Goal: Task Accomplishment & Management: Complete application form

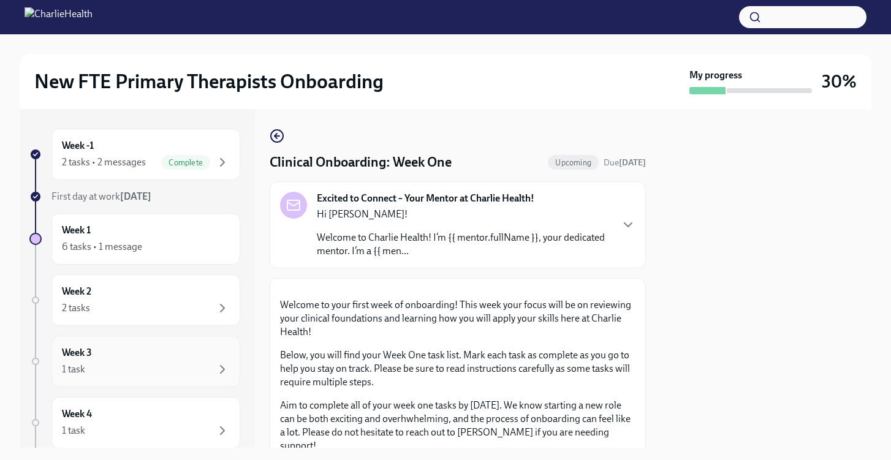
scroll to position [553, 0]
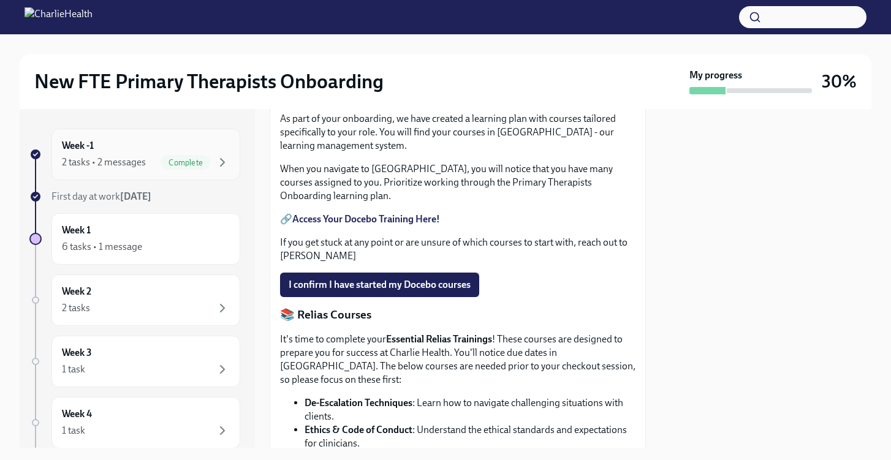
click at [126, 164] on div "2 tasks • 2 messages" at bounding box center [104, 162] width 84 height 13
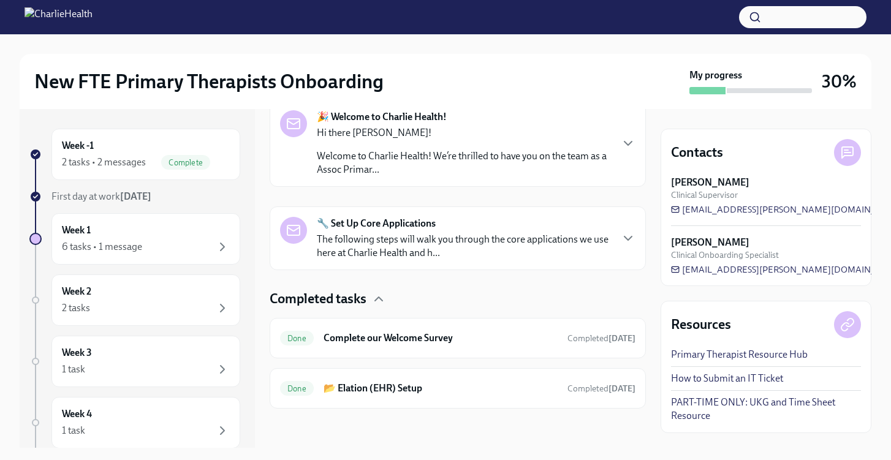
scroll to position [211, 0]
click at [628, 244] on icon "button" at bounding box center [627, 238] width 15 height 15
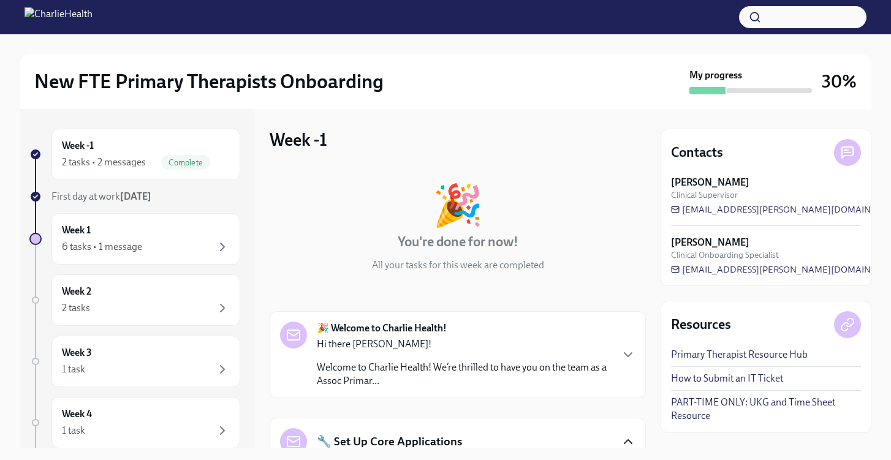
scroll to position [0, 0]
click at [402, 337] on div "🎉 Welcome to Charlie Health! Hi there [PERSON_NAME]! Welcome to Charlie Health!…" at bounding box center [464, 355] width 294 height 66
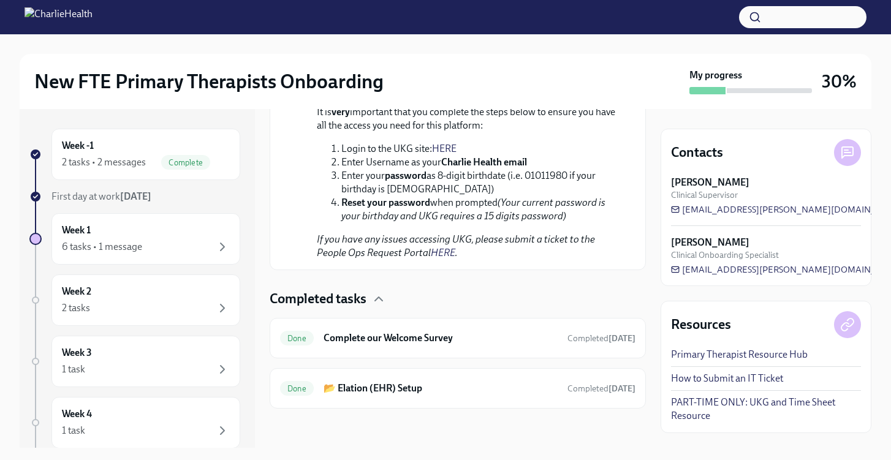
scroll to position [1907, 0]
click at [386, 394] on h6 "📂 Elation (EHR) Setup" at bounding box center [440, 388] width 234 height 13
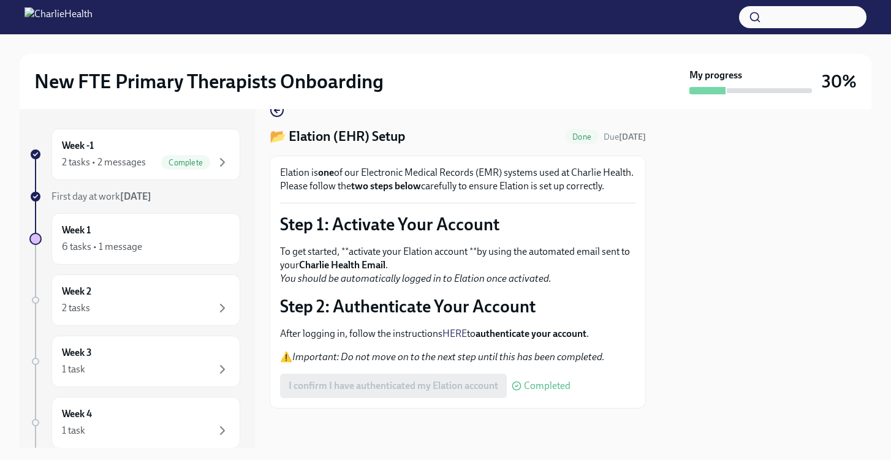
scroll to position [39, 0]
click at [140, 244] on div "6 tasks • 1 message" at bounding box center [102, 246] width 80 height 13
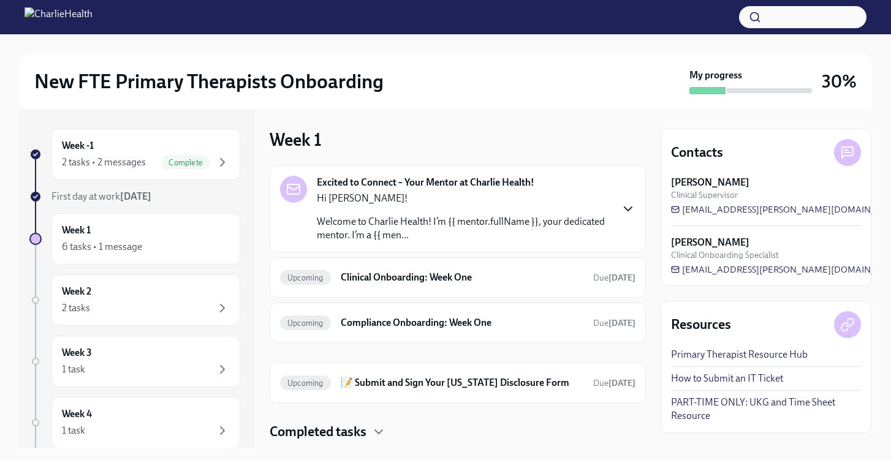
click at [625, 205] on icon "button" at bounding box center [627, 209] width 15 height 15
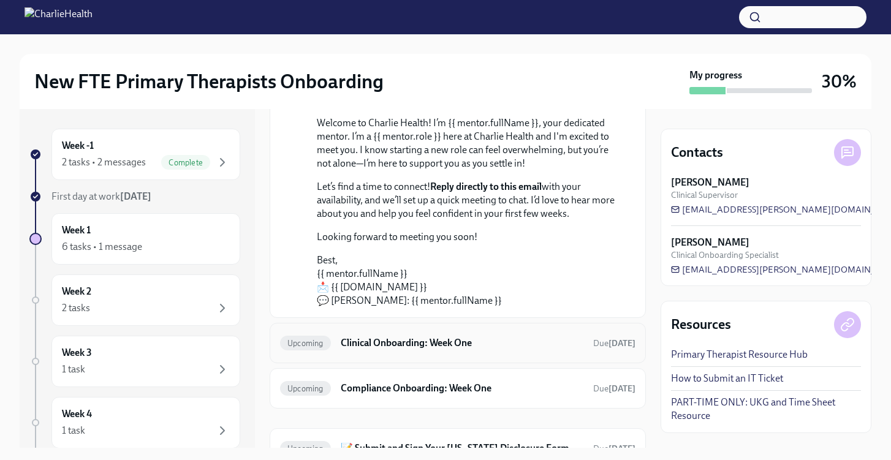
scroll to position [139, 0]
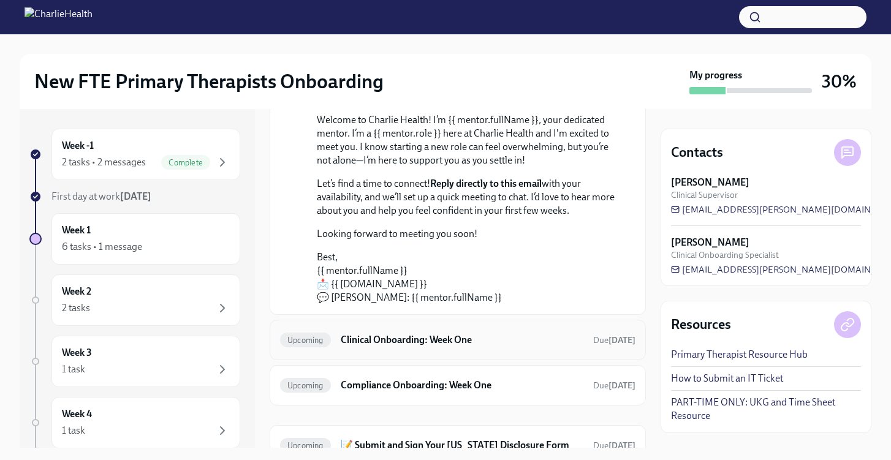
click at [502, 341] on h6 "Clinical Onboarding: Week One" at bounding box center [462, 339] width 243 height 13
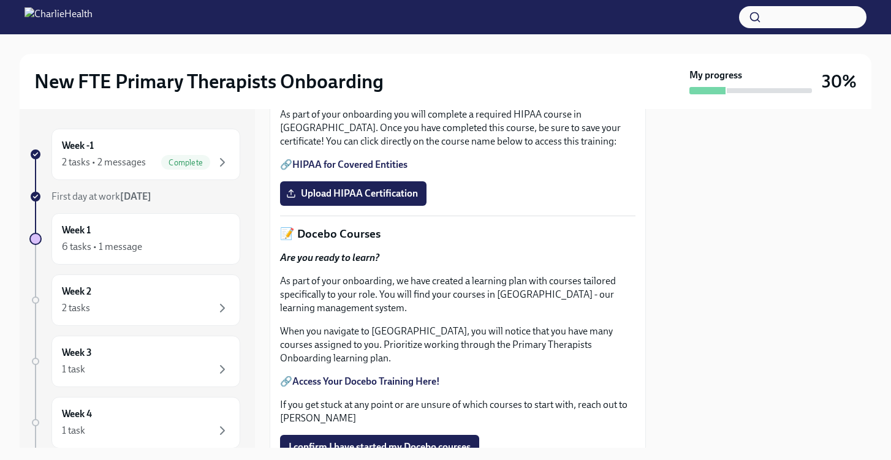
scroll to position [390, 0]
click at [373, 200] on span "Upload HIPAA Certification" at bounding box center [352, 194] width 129 height 12
click at [0, 0] on input "Upload HIPAA Certification" at bounding box center [0, 0] width 0 height 0
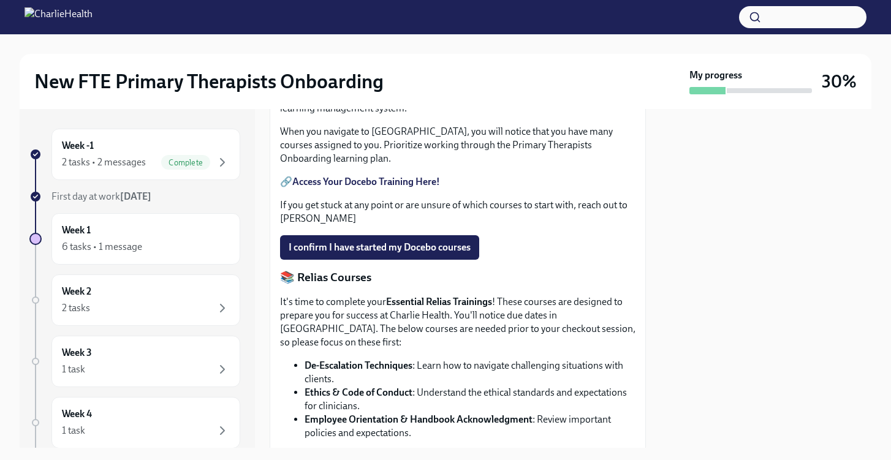
scroll to position [593, 0]
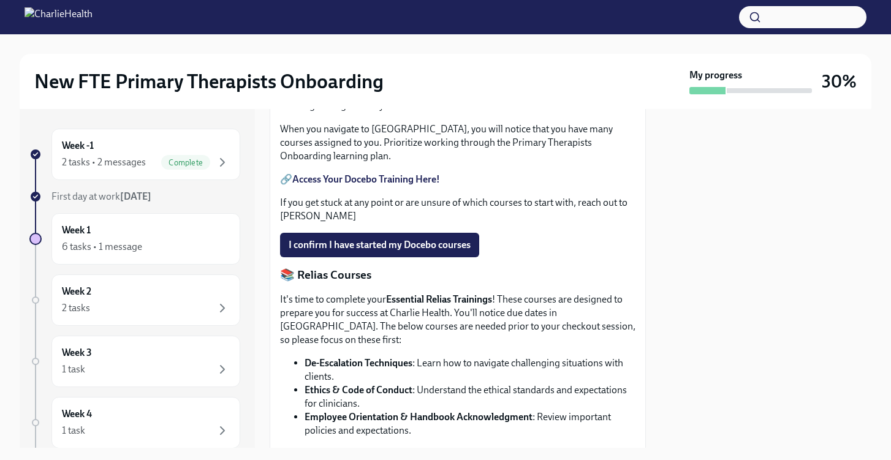
click at [399, 185] on strong "Access Your Docebo Training Here!" at bounding box center [366, 179] width 148 height 12
